Goal: Task Accomplishment & Management: Use online tool/utility

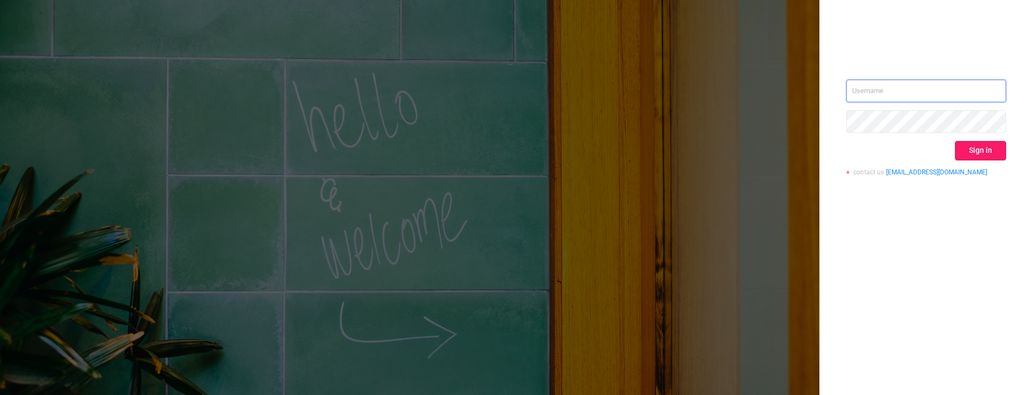
type input "[PERSON_NAME][EMAIL_ADDRESS][DOMAIN_NAME]"
click at [980, 151] on button "Sign in" at bounding box center [980, 150] width 51 height 19
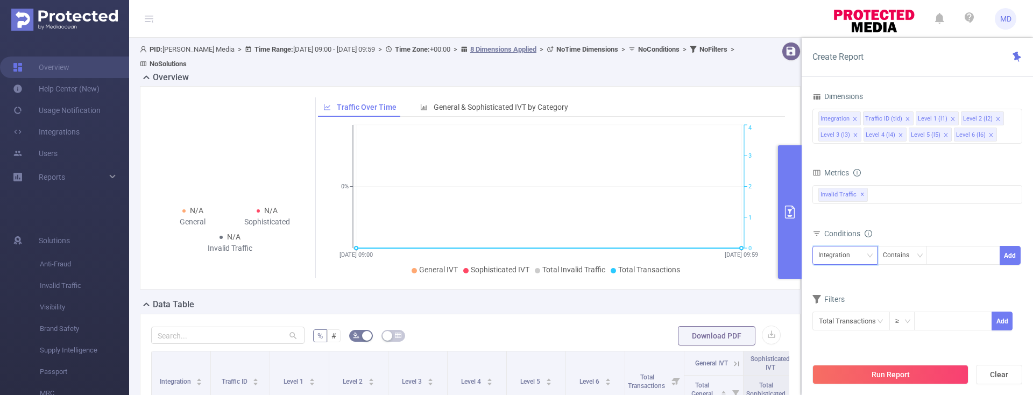
click at [869, 257] on icon "icon: down" at bounding box center [870, 255] width 6 height 6
click at [847, 150] on li "Level 1 (l1)" at bounding box center [844, 148] width 65 height 17
click at [931, 319] on input at bounding box center [952, 320] width 76 height 16
type input "1"
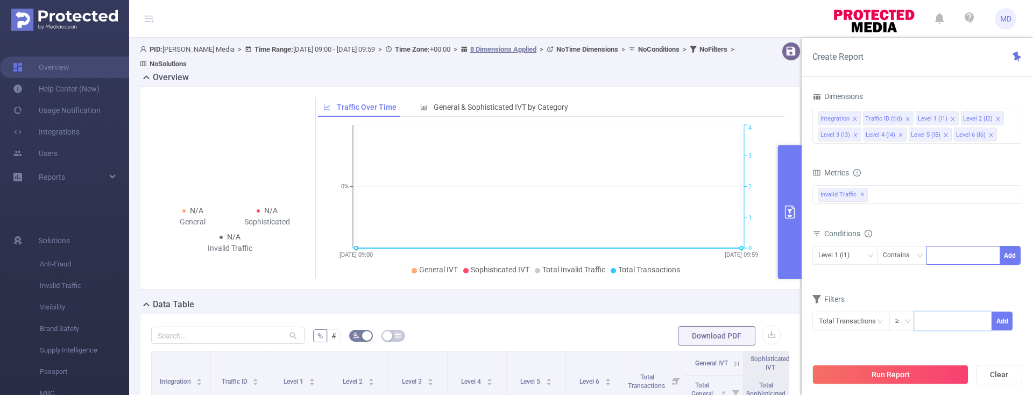
click at [951, 252] on div at bounding box center [963, 255] width 62 height 18
type input "1779"
click at [1016, 249] on button "Add" at bounding box center [1009, 255] width 21 height 19
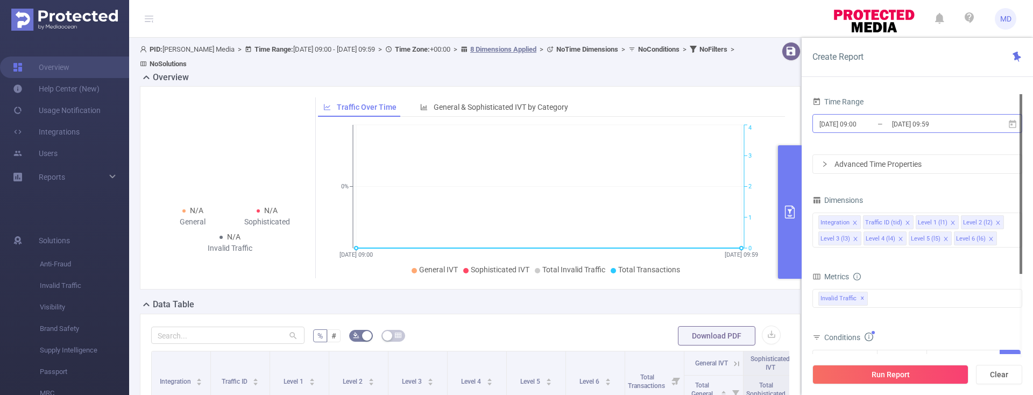
click at [885, 127] on input "[DATE] 09:00" at bounding box center [861, 124] width 87 height 15
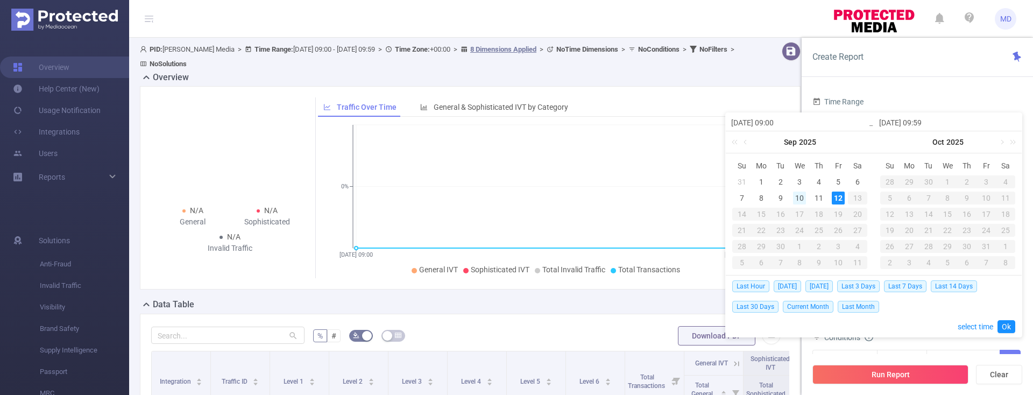
click at [799, 198] on div "10" at bounding box center [799, 197] width 13 height 13
click at [833, 197] on div "12" at bounding box center [838, 197] width 13 height 13
type input "[DATE] 09:00"
click at [1005, 320] on link "Ok" at bounding box center [1006, 326] width 18 height 13
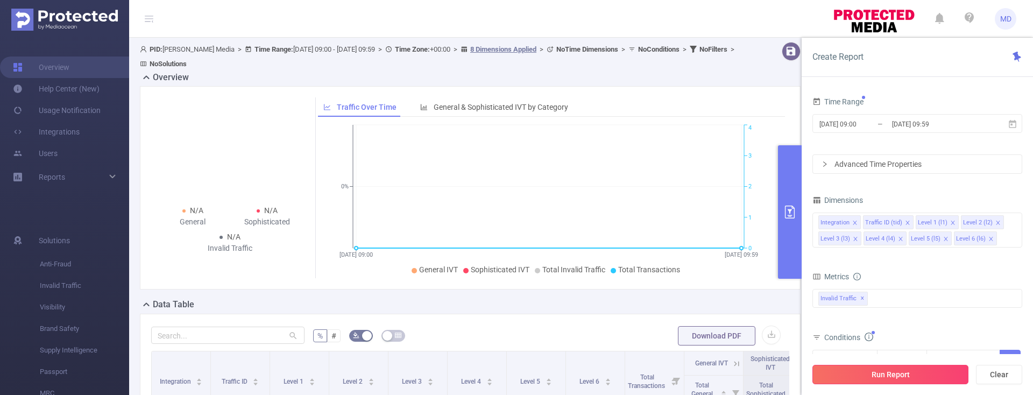
click at [900, 375] on button "Run Report" at bounding box center [890, 374] width 156 height 19
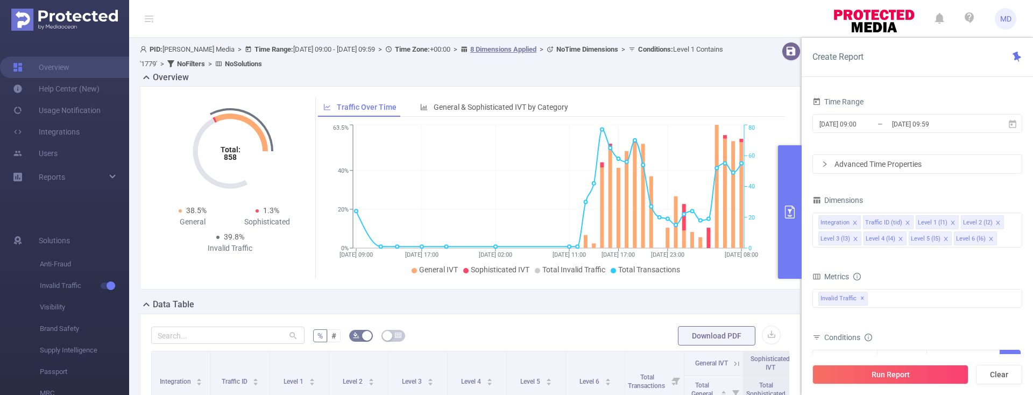
click at [785, 209] on icon "primary" at bounding box center [790, 211] width 10 height 13
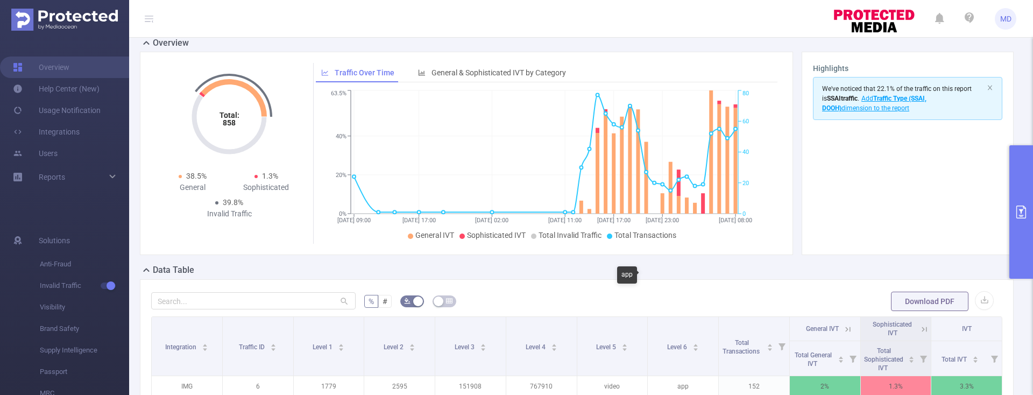
scroll to position [20, 0]
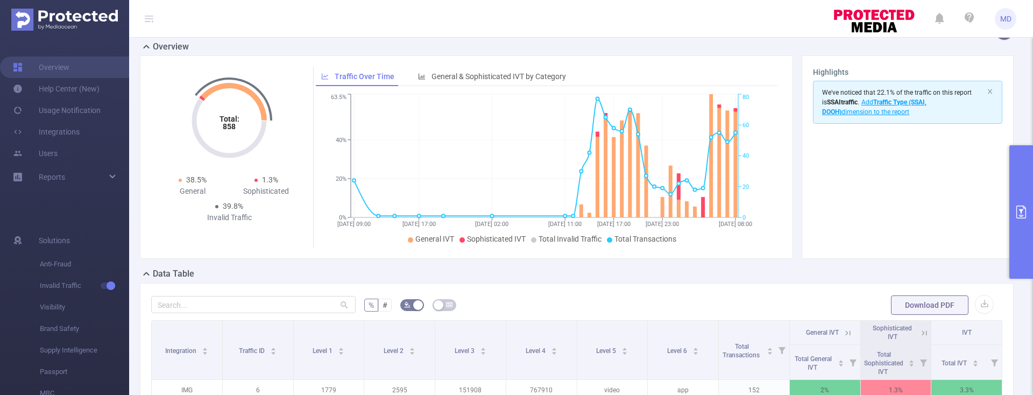
click at [1023, 212] on icon "primary" at bounding box center [1020, 211] width 13 height 13
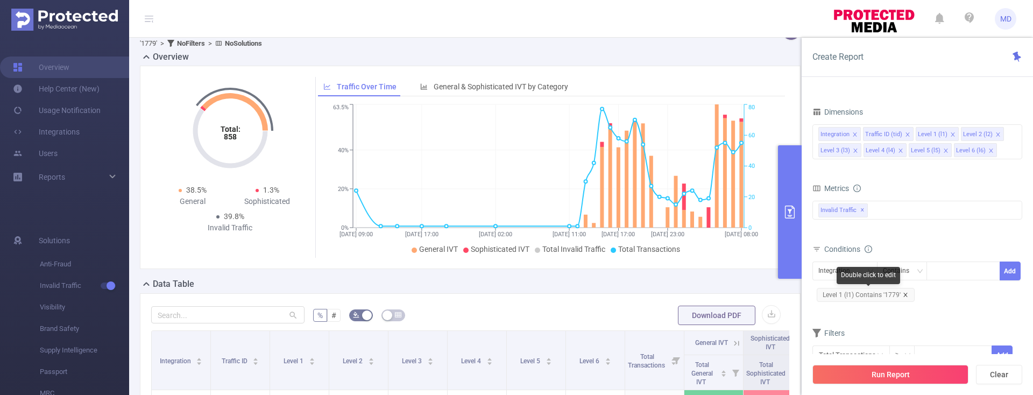
click at [904, 291] on span "Level 1 (l1) Contains '1779'" at bounding box center [865, 295] width 98 height 14
click at [906, 294] on icon "icon: close" at bounding box center [905, 294] width 5 height 5
click at [861, 270] on div "Integration" at bounding box center [844, 271] width 53 height 18
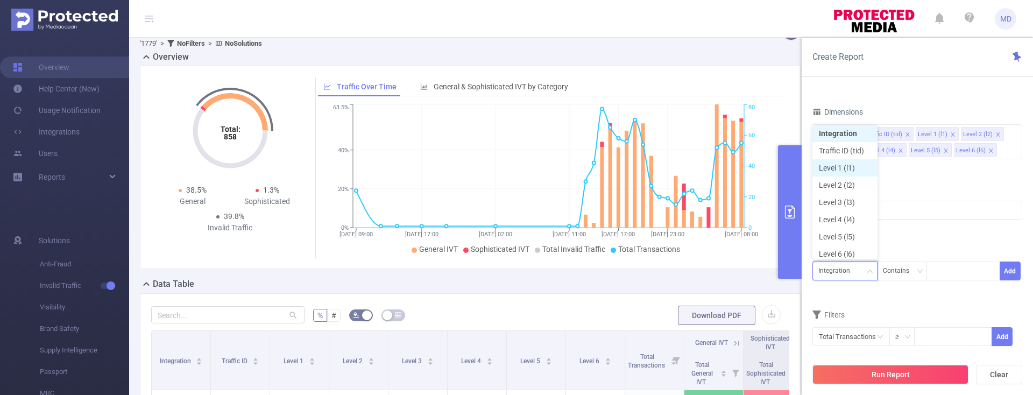
scroll to position [5, 0]
click at [847, 160] on li "Level 1 (l1)" at bounding box center [844, 164] width 65 height 17
click at [951, 275] on div at bounding box center [963, 271] width 62 height 18
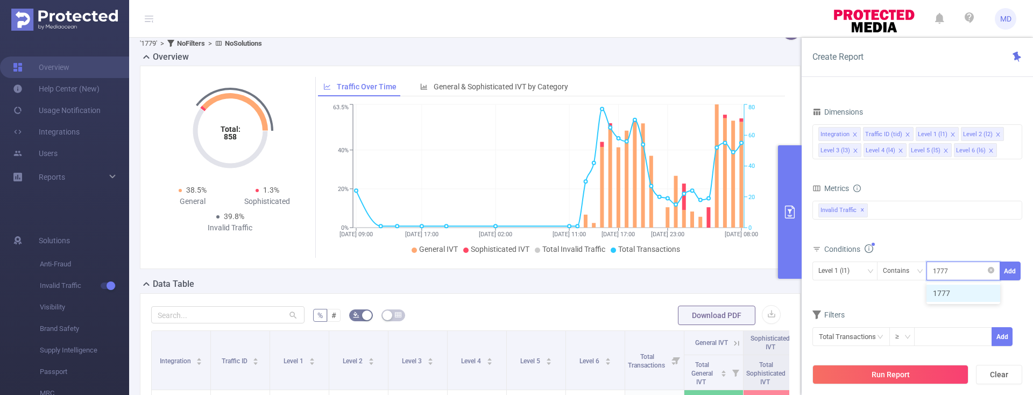
type input "17777"
type input "1777"
click at [1015, 272] on button "Add" at bounding box center [1009, 270] width 21 height 19
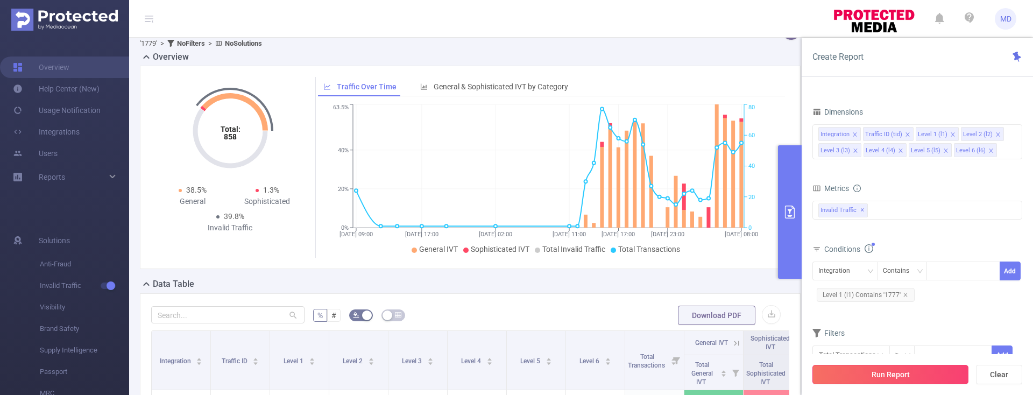
click at [920, 369] on button "Run Report" at bounding box center [890, 374] width 156 height 19
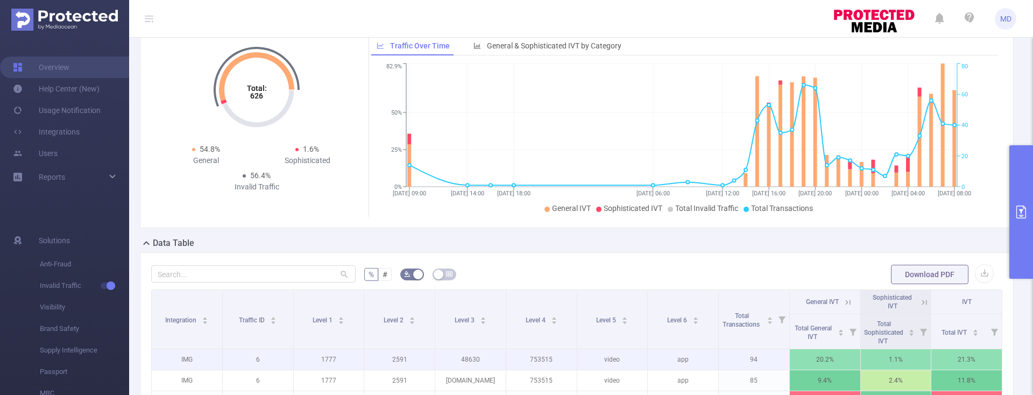
scroll to position [37, 0]
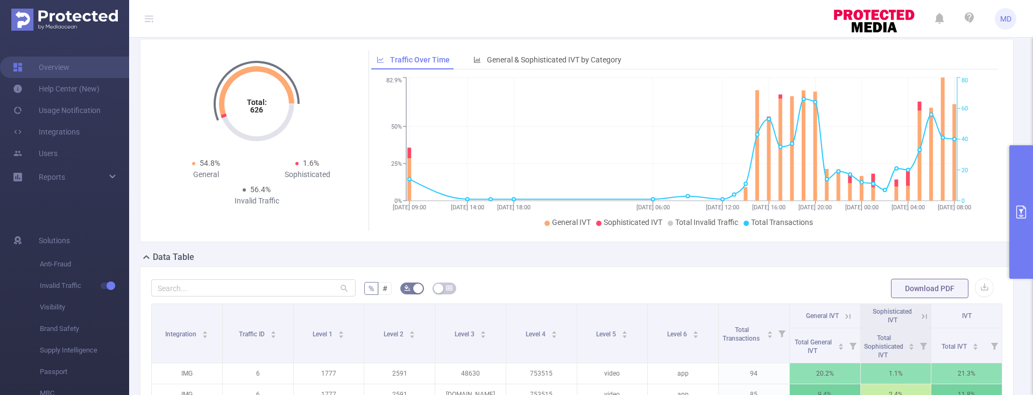
click at [1021, 211] on icon "primary" at bounding box center [1021, 211] width 10 height 13
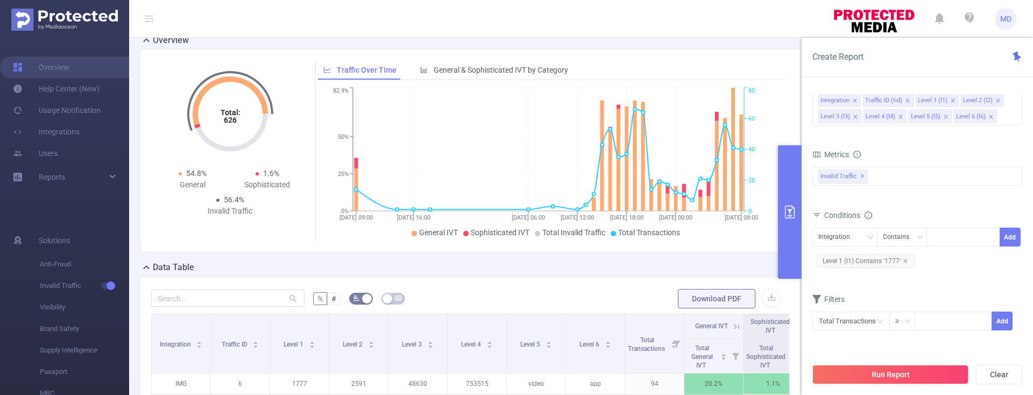
click at [907, 260] on span "Level 1 (l1) Contains '1777'" at bounding box center [865, 261] width 98 height 14
click at [906, 260] on icon "icon: close" at bounding box center [905, 260] width 5 height 5
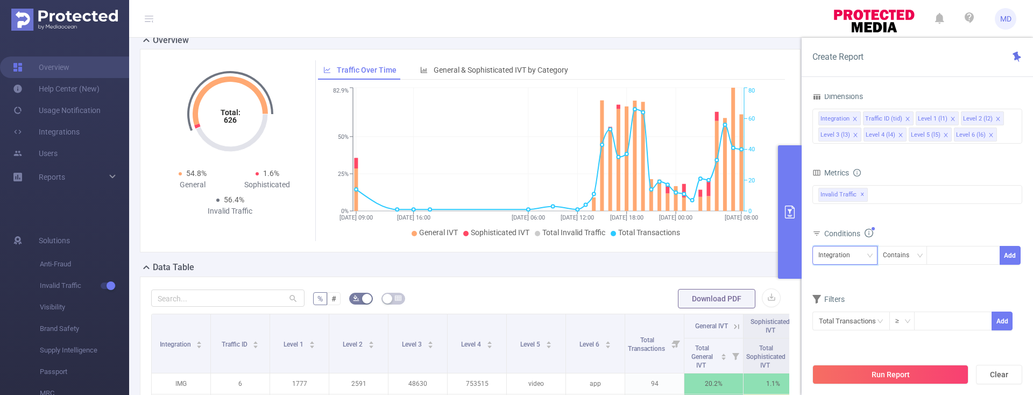
click at [841, 252] on div "Integration" at bounding box center [837, 255] width 39 height 18
click at [844, 153] on li "Level 1 (l1)" at bounding box center [844, 148] width 65 height 17
click at [948, 254] on div at bounding box center [963, 255] width 62 height 18
type input "2351"
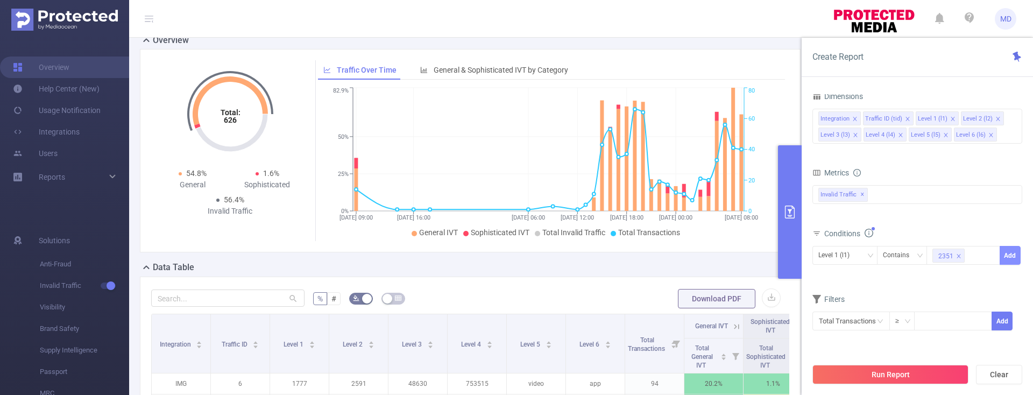
click at [1004, 252] on button "Add" at bounding box center [1009, 255] width 21 height 19
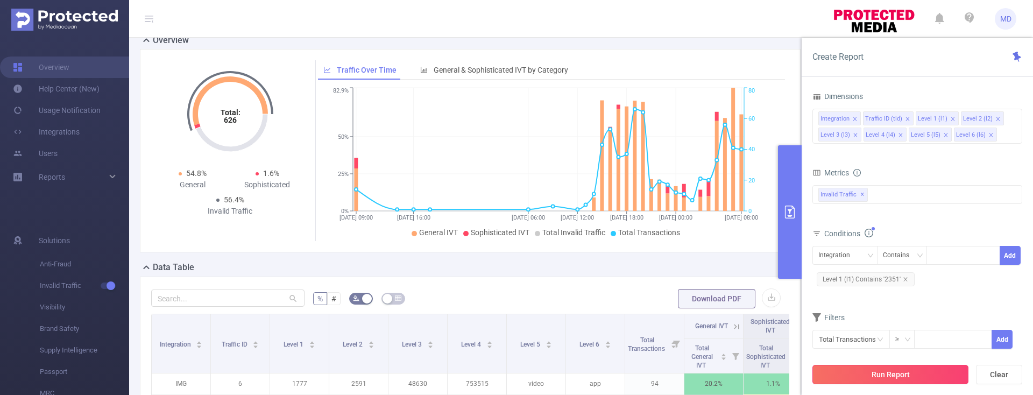
click at [914, 370] on button "Run Report" at bounding box center [890, 374] width 156 height 19
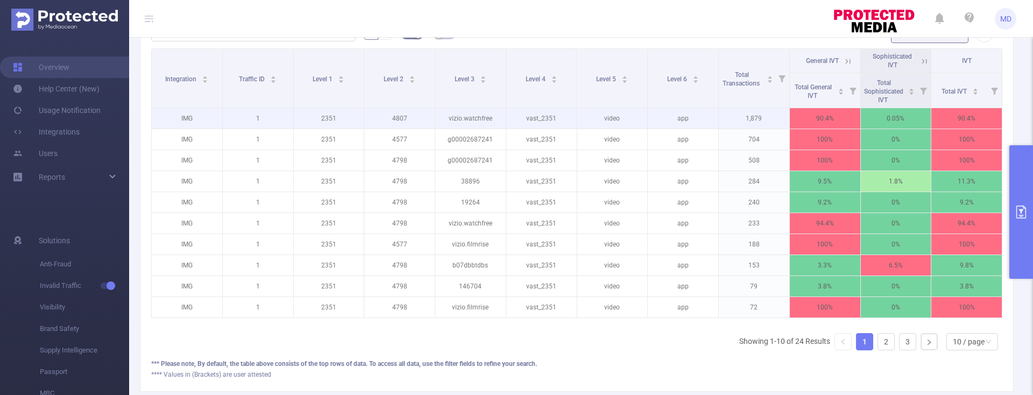
scroll to position [275, 0]
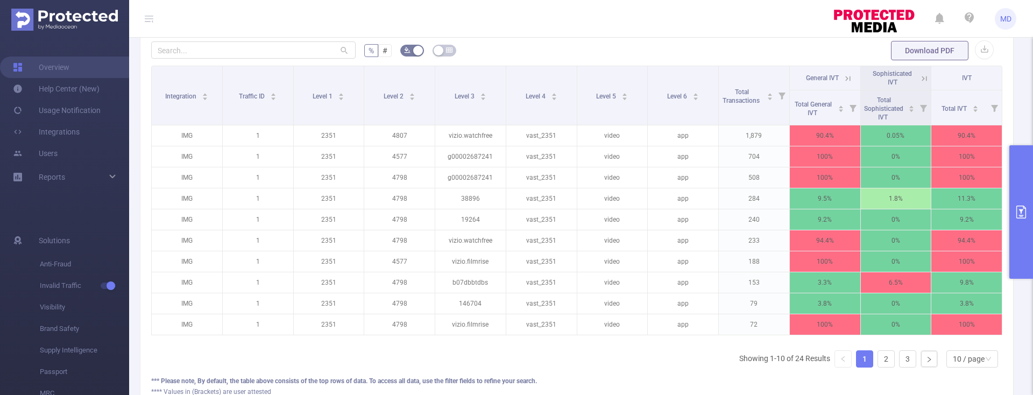
click at [1019, 217] on icon "primary" at bounding box center [1020, 211] width 13 height 13
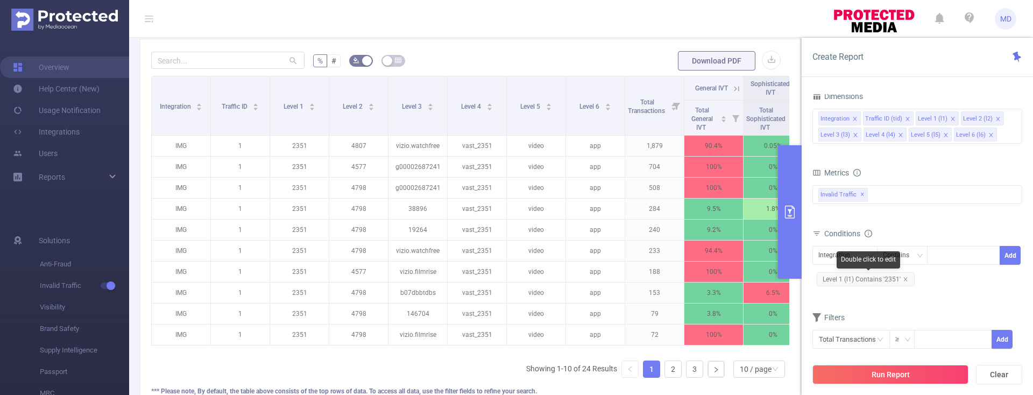
click at [907, 279] on span "Level 1 (l1) Contains '2351'" at bounding box center [865, 279] width 98 height 14
click at [905, 278] on icon "icon: close" at bounding box center [905, 278] width 5 height 5
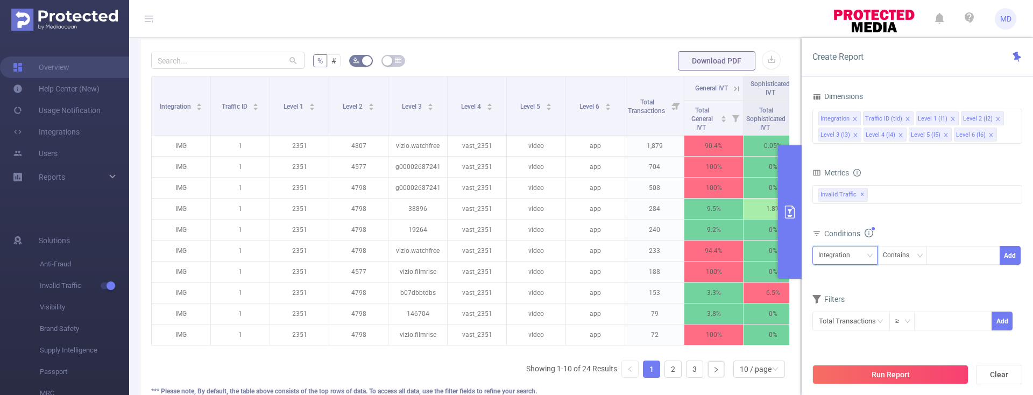
click at [846, 258] on div "Integration" at bounding box center [837, 255] width 39 height 18
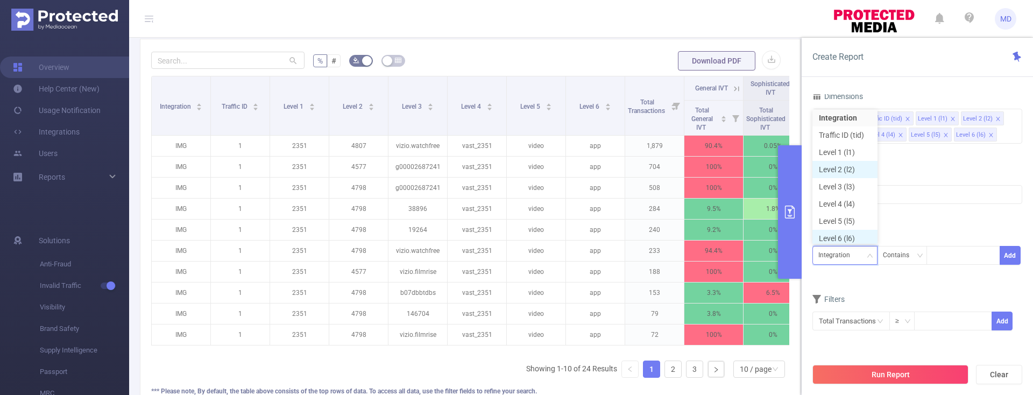
scroll to position [5, 0]
click at [838, 151] on li "Level 1 (l1)" at bounding box center [844, 148] width 65 height 17
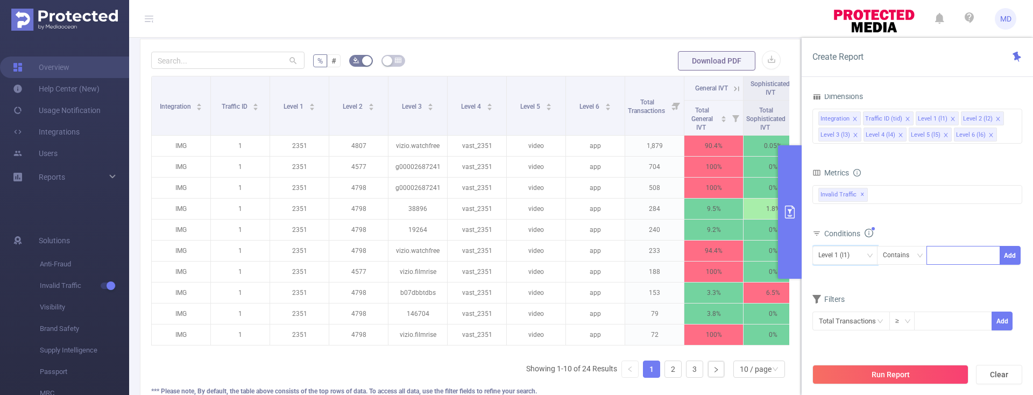
click at [937, 260] on div at bounding box center [963, 255] width 62 height 18
type input "2352"
drag, startPoint x: 1009, startPoint y: 259, endPoint x: 997, endPoint y: 277, distance: 21.8
click at [1009, 258] on button "Add" at bounding box center [1009, 255] width 21 height 19
click at [897, 372] on button "Run Report" at bounding box center [890, 374] width 156 height 19
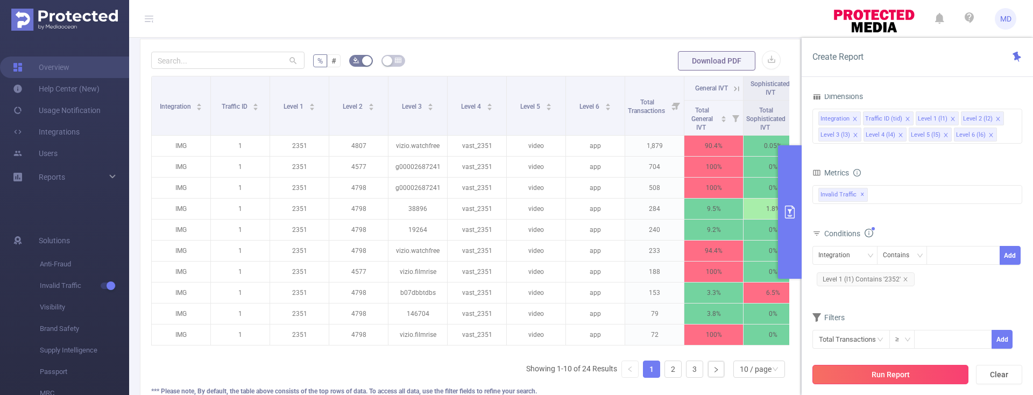
scroll to position [137, 0]
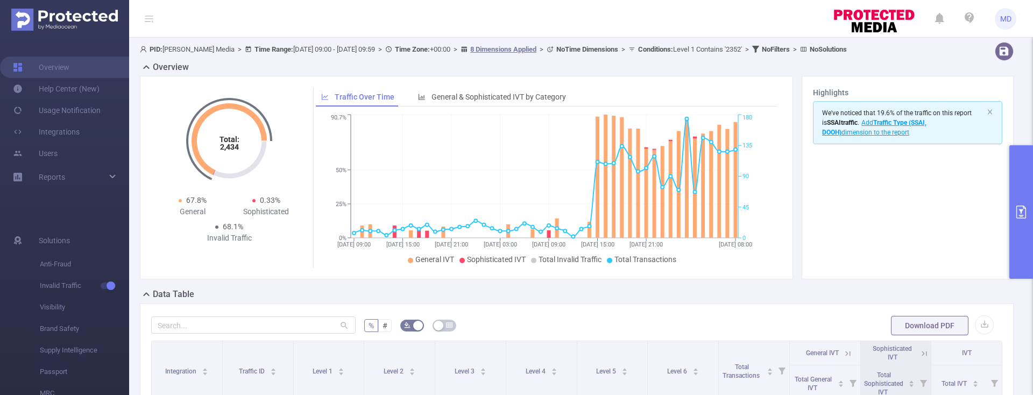
click at [1019, 215] on icon "primary" at bounding box center [1020, 211] width 13 height 13
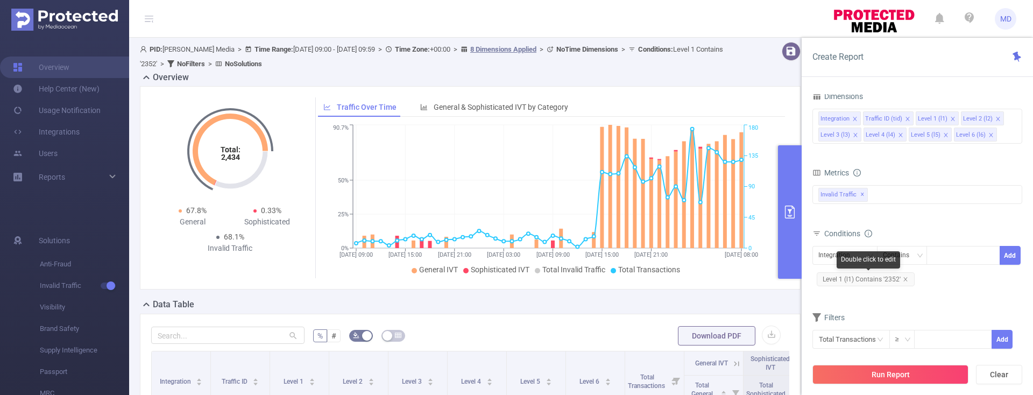
click at [907, 278] on span "Level 1 (l1) Contains '2352'" at bounding box center [865, 279] width 98 height 14
click at [903, 279] on icon "icon: close" at bounding box center [905, 278] width 5 height 5
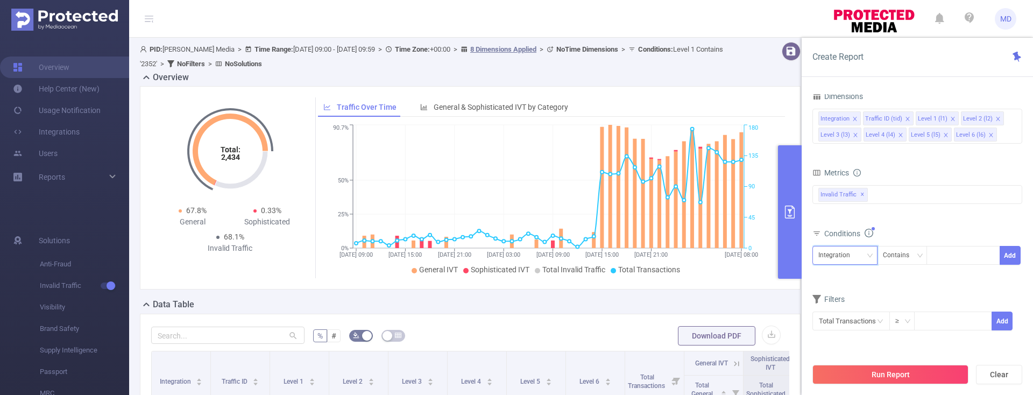
click at [840, 259] on div "Integration" at bounding box center [837, 255] width 39 height 18
click at [846, 146] on li "Level 1 (l1)" at bounding box center [844, 148] width 65 height 17
click at [932, 251] on div at bounding box center [963, 255] width 74 height 19
type input "2354"
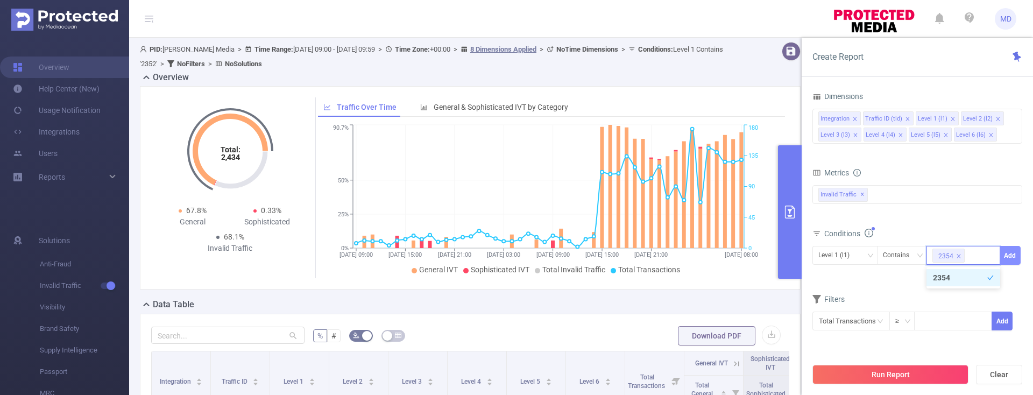
click at [1014, 255] on button "Add" at bounding box center [1009, 255] width 21 height 19
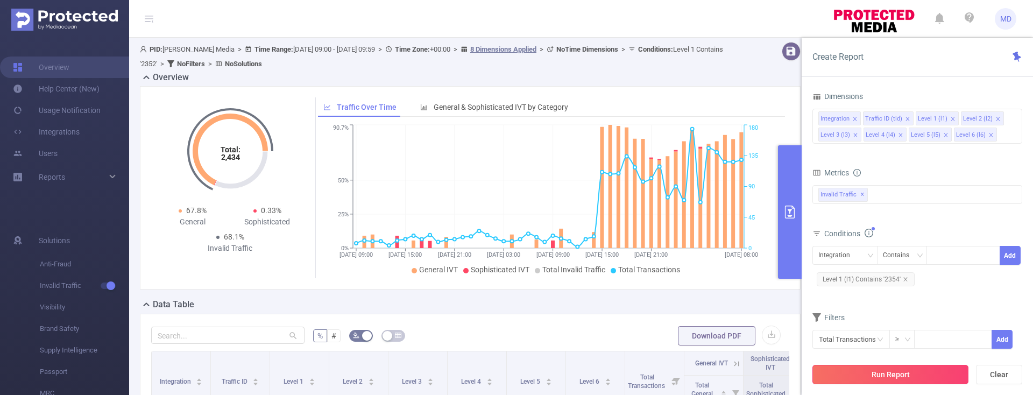
click at [884, 369] on button "Run Report" at bounding box center [890, 374] width 156 height 19
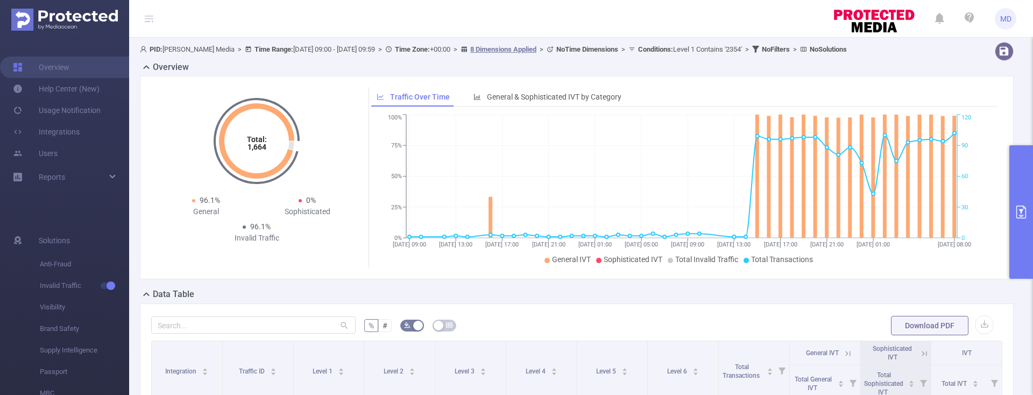
click at [1026, 196] on button "primary" at bounding box center [1021, 211] width 24 height 133
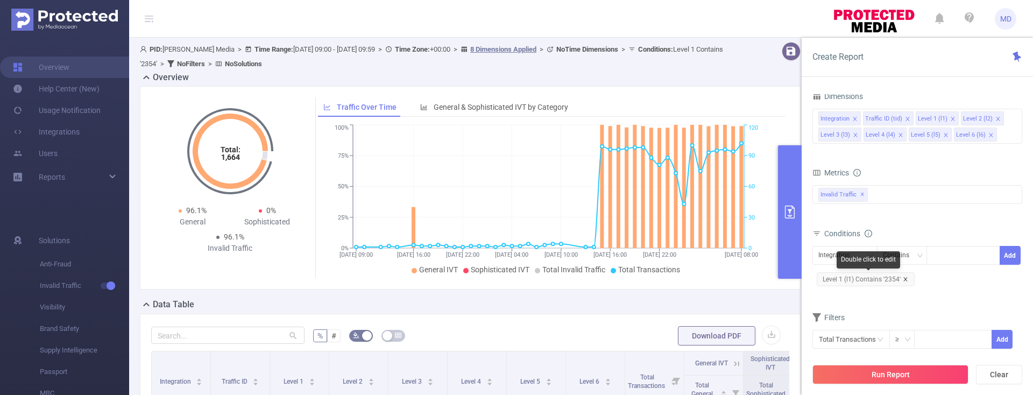
click at [905, 280] on icon "icon: close" at bounding box center [905, 279] width 4 height 4
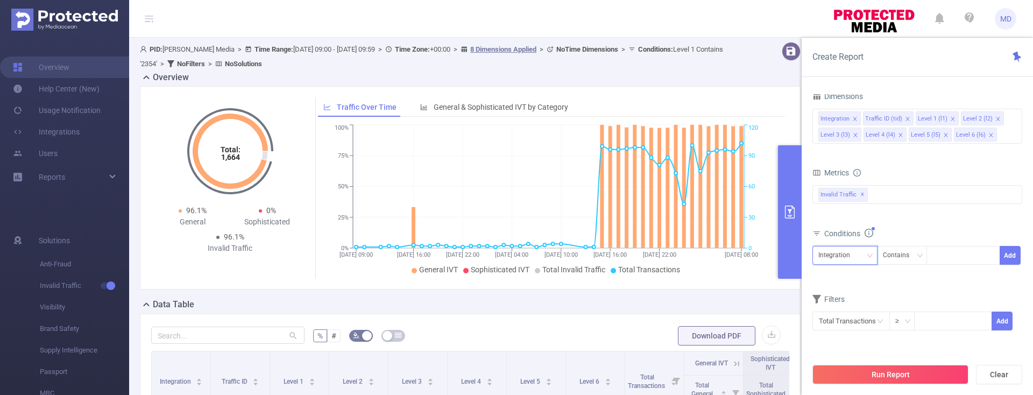
click at [859, 255] on div "Integration" at bounding box center [844, 255] width 53 height 18
click at [843, 147] on li "Level 1 (l1)" at bounding box center [844, 148] width 65 height 17
click at [935, 255] on input at bounding box center [934, 255] width 5 height 14
type input "2356"
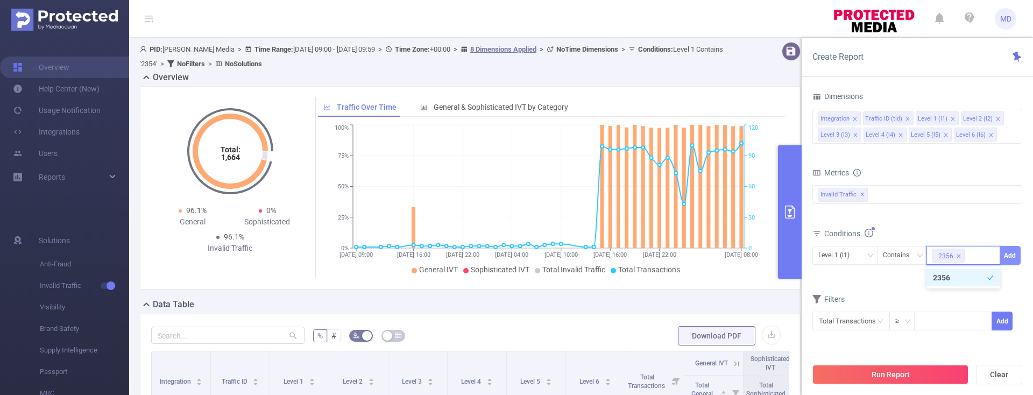
drag, startPoint x: 1015, startPoint y: 258, endPoint x: 984, endPoint y: 289, distance: 43.7
click at [1015, 258] on button "Add" at bounding box center [1009, 255] width 21 height 19
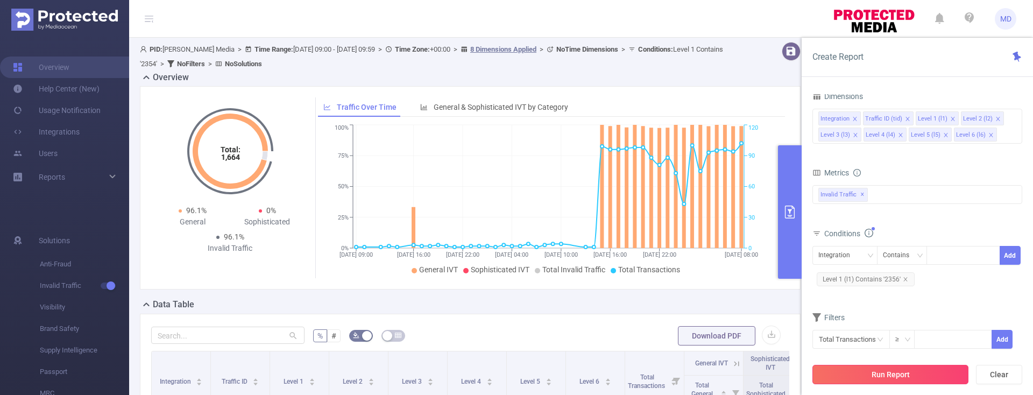
click at [885, 376] on button "Run Report" at bounding box center [890, 374] width 156 height 19
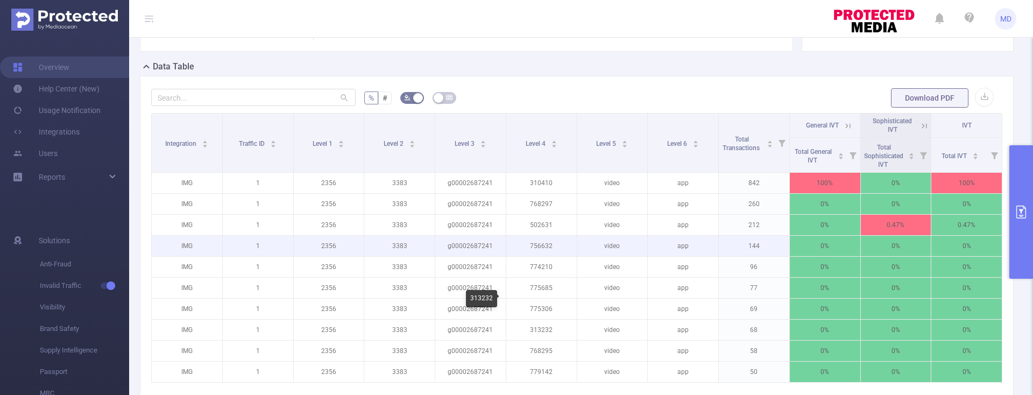
scroll to position [127, 0]
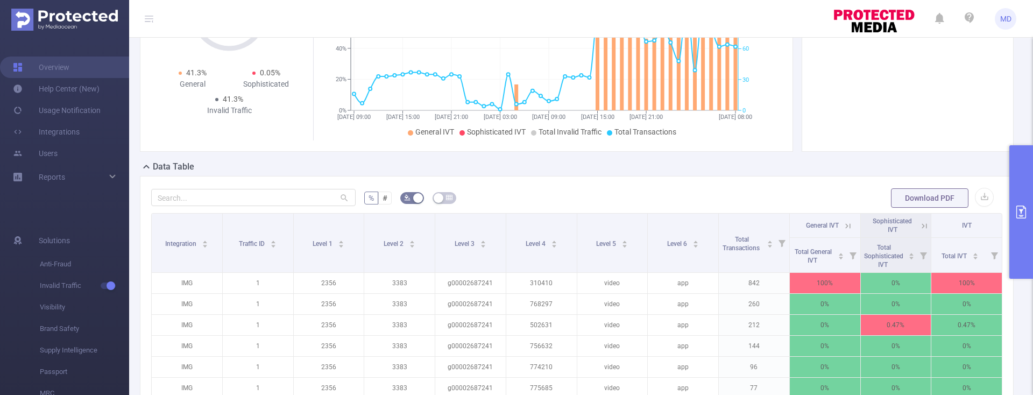
click at [1019, 212] on icon "primary" at bounding box center [1020, 211] width 13 height 13
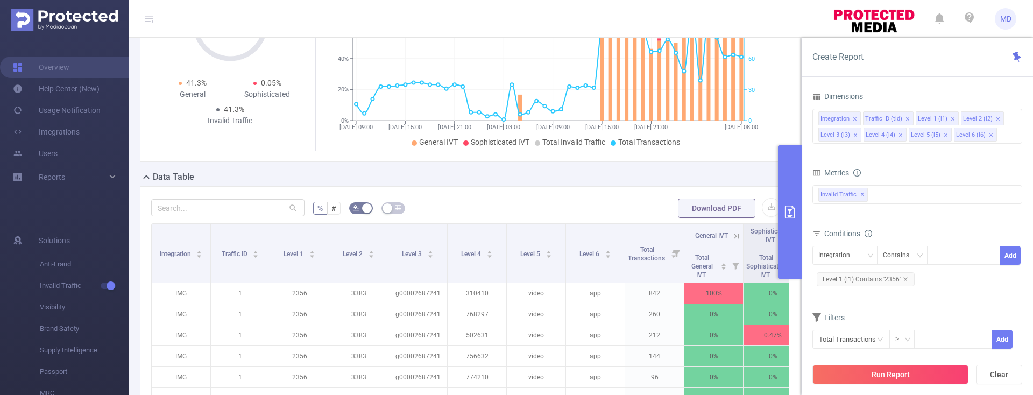
click at [908, 278] on span "Level 1 (l1) Contains '2356'" at bounding box center [865, 279] width 98 height 14
click at [903, 280] on icon "icon: close" at bounding box center [905, 278] width 5 height 5
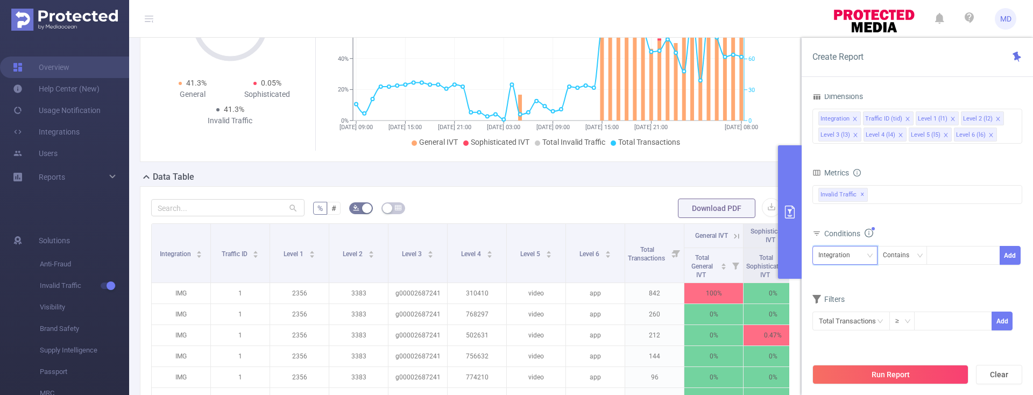
click at [827, 254] on div "Integration" at bounding box center [837, 255] width 39 height 18
drag, startPoint x: 848, startPoint y: 147, endPoint x: 864, endPoint y: 165, distance: 24.7
click at [848, 146] on li "Level 1 (l1)" at bounding box center [844, 148] width 65 height 17
click at [935, 251] on input at bounding box center [934, 255] width 5 height 14
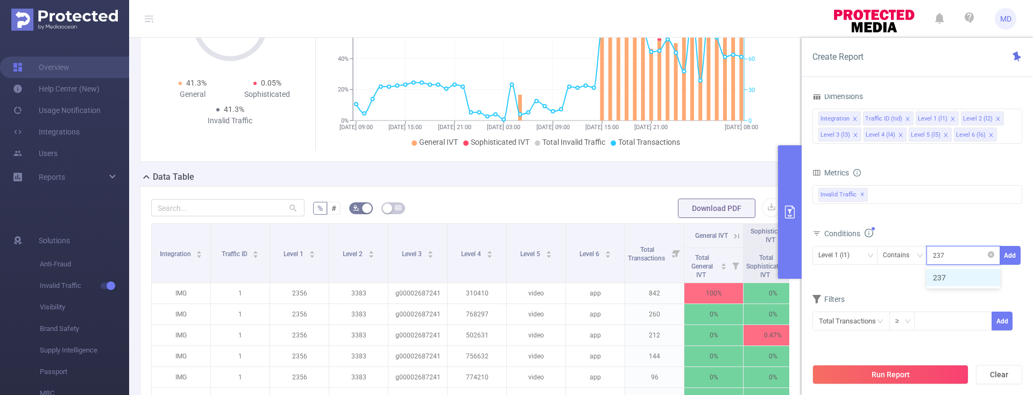
type input "2375"
click at [1012, 254] on button "Add" at bounding box center [1009, 255] width 21 height 19
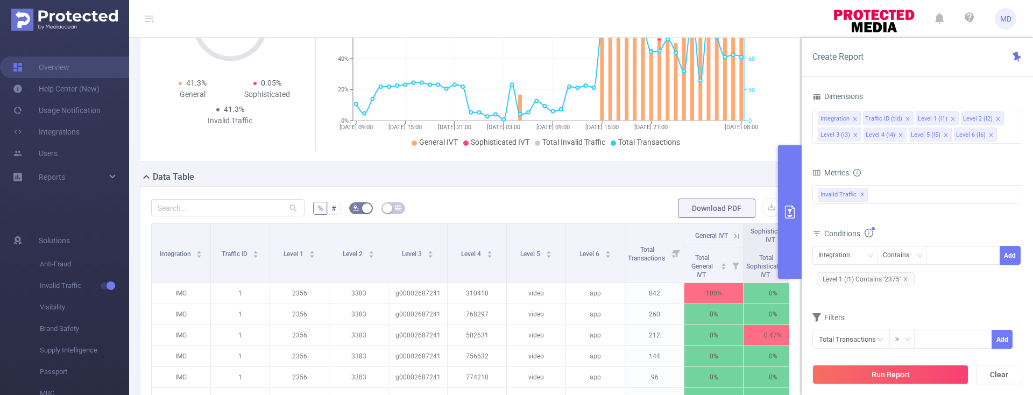
click at [878, 372] on button "Run Report" at bounding box center [890, 374] width 156 height 19
